Goal: Task Accomplishment & Management: Manage account settings

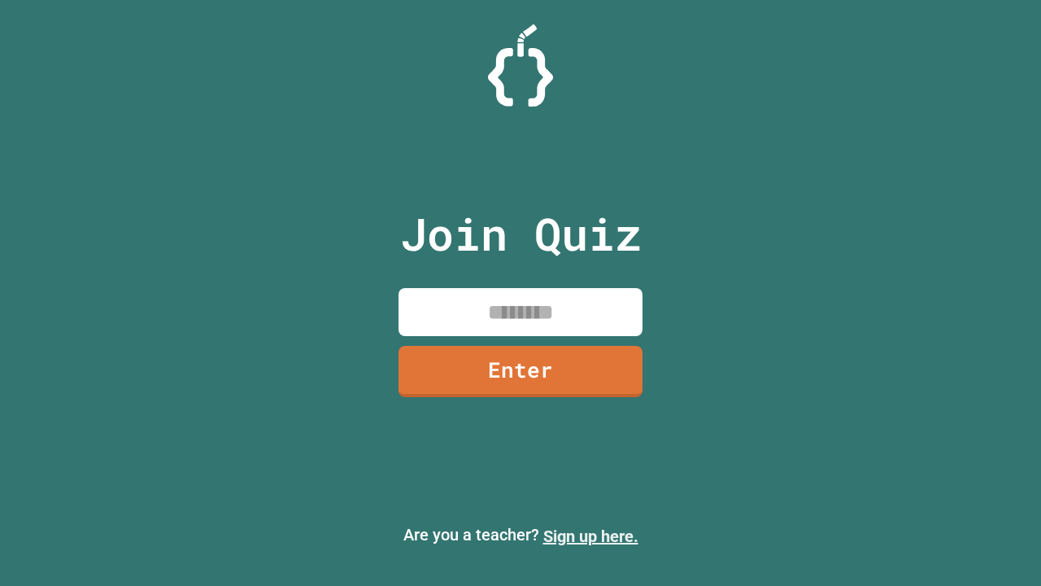
click at [591, 536] on link "Sign up here." at bounding box center [590, 536] width 95 height 20
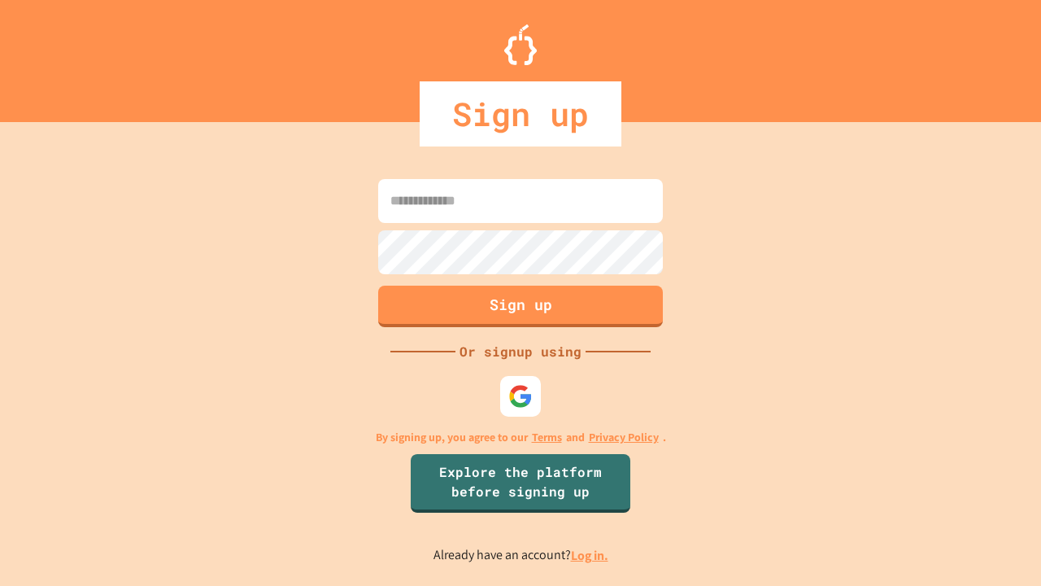
click at [591, 555] on link "Log in." at bounding box center [589, 555] width 37 height 17
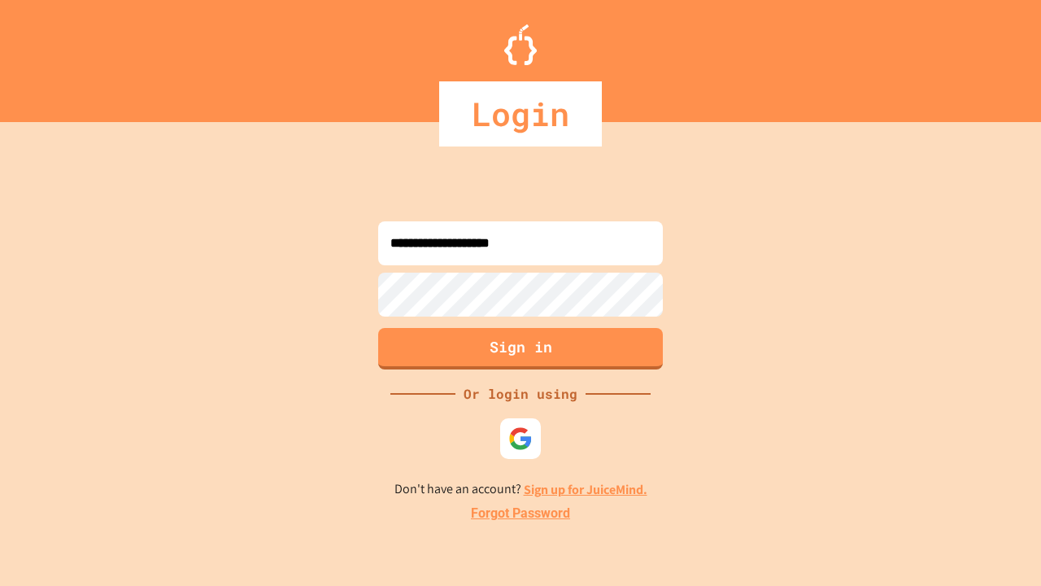
type input "**********"
